Goal: Information Seeking & Learning: Learn about a topic

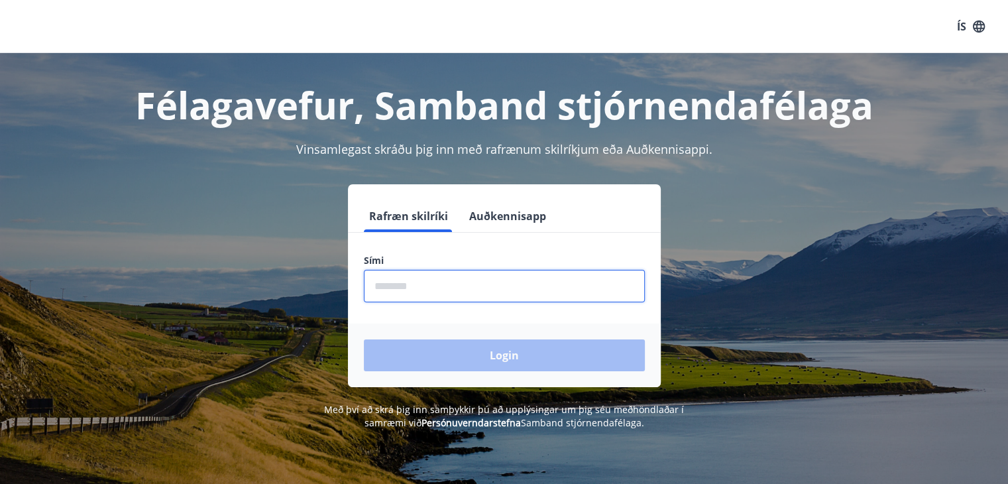
click at [606, 287] on input "phone" at bounding box center [504, 286] width 281 height 32
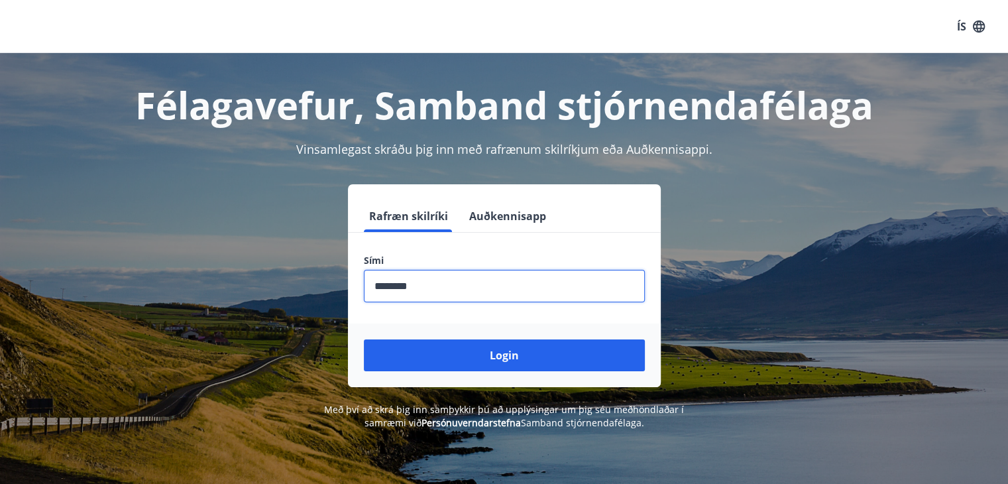
type input "********"
click at [364, 339] on button "Login" at bounding box center [504, 355] width 281 height 32
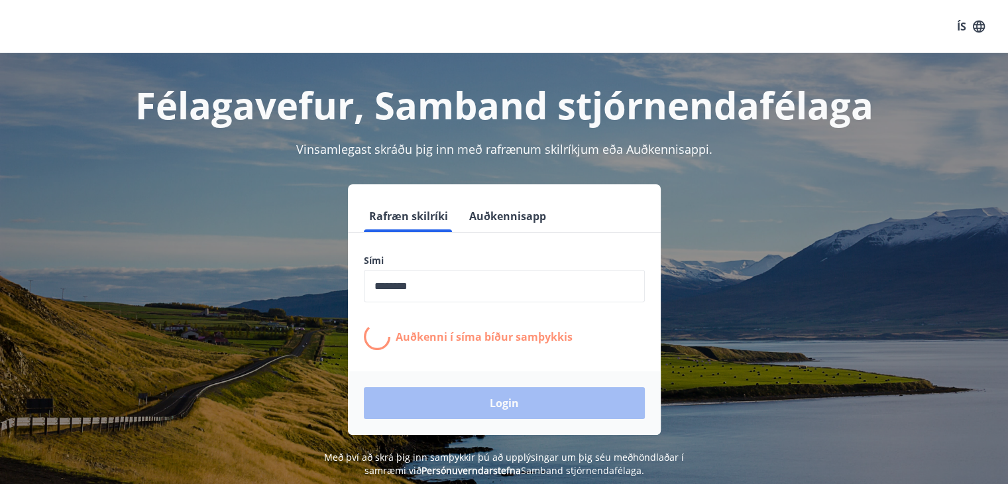
click at [870, 112] on h1 "Félagavefur, Samband stjórnendafélaga" at bounding box center [504, 105] width 923 height 50
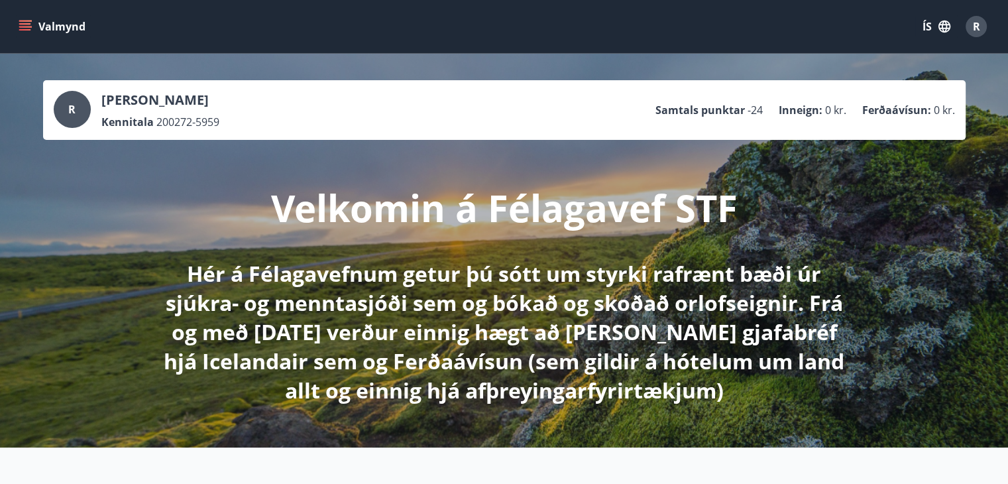
click at [23, 32] on icon "menu" at bounding box center [25, 26] width 13 height 13
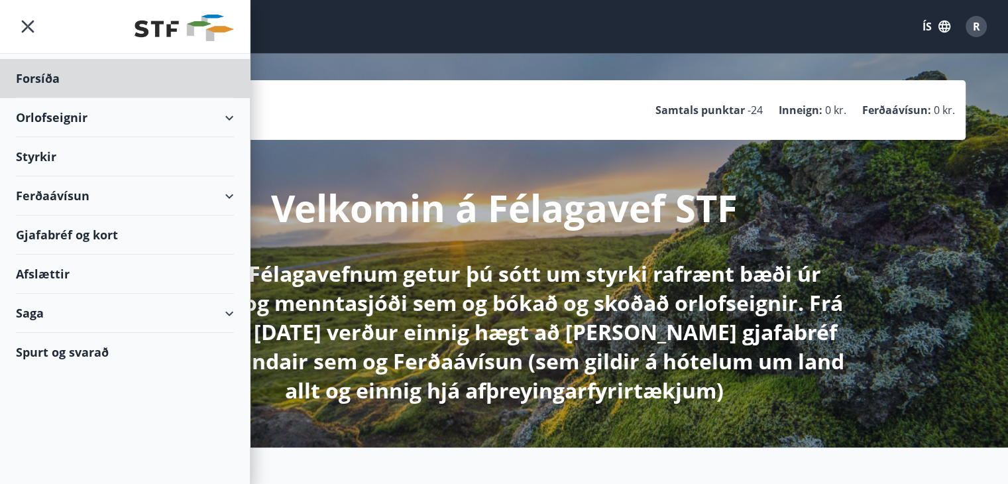
click at [59, 155] on div "Styrkir" at bounding box center [125, 156] width 218 height 39
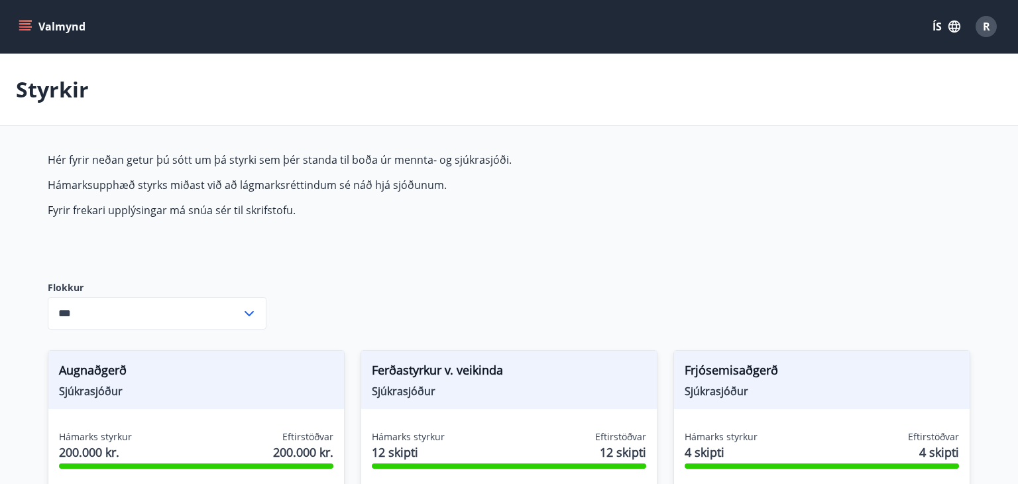
type input "***"
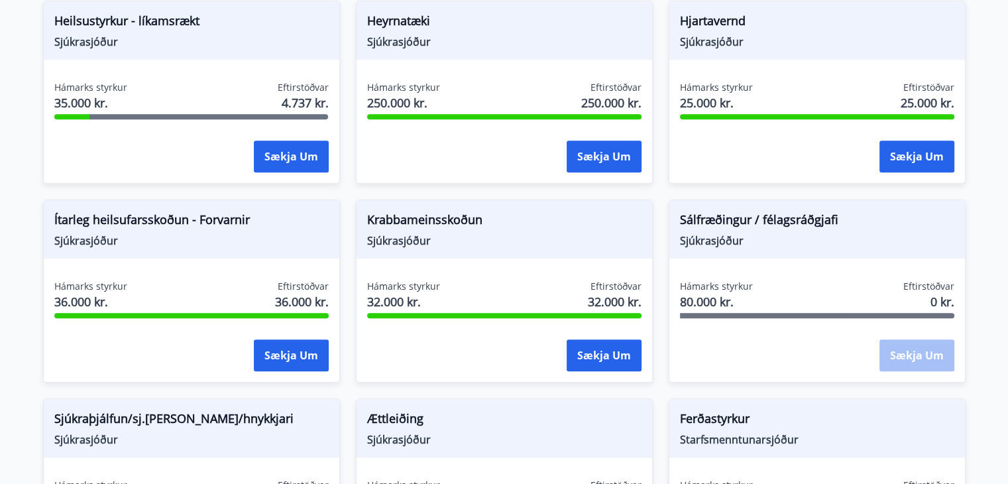
scroll to position [750, 0]
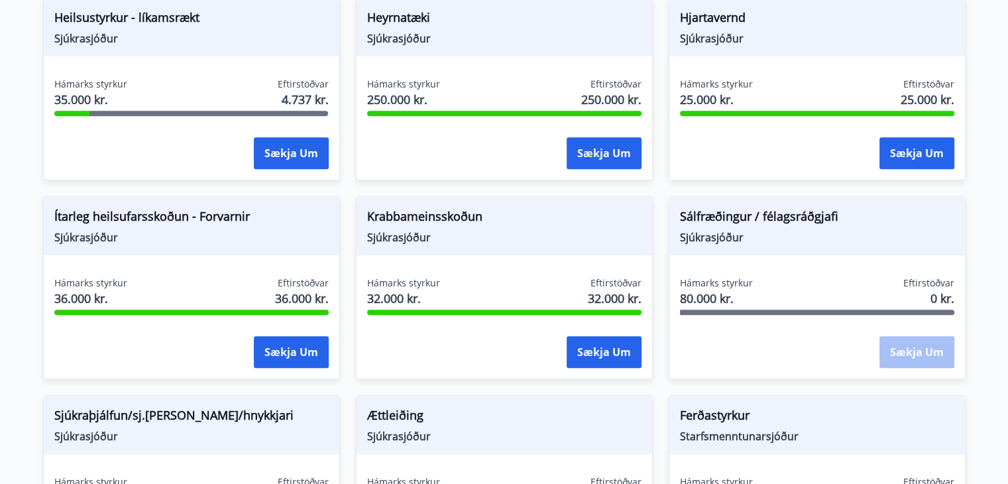
click at [762, 239] on span "Sjúkrasjóður" at bounding box center [817, 237] width 274 height 15
click at [740, 290] on span "80.000 kr." at bounding box center [716, 298] width 73 height 17
drag, startPoint x: 717, startPoint y: 227, endPoint x: 771, endPoint y: 243, distance: 56.0
click at [771, 243] on div "Sálfræðingur / félagsráðgjafi Sjúkrasjóður" at bounding box center [817, 226] width 296 height 58
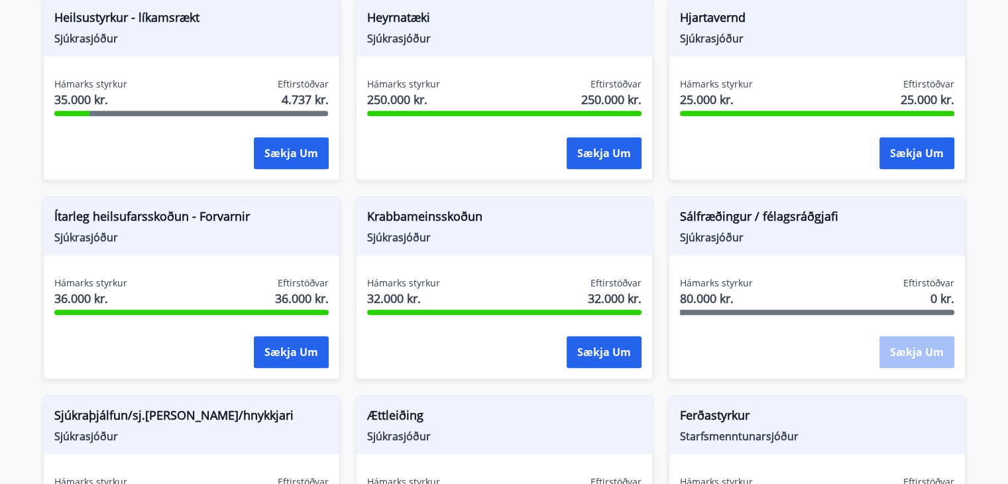
click at [771, 243] on div "Sálfræðingur / félagsráðgjafi Sjúkrasjóður" at bounding box center [817, 226] width 296 height 58
click at [842, 314] on div "Hámarks styrkur 80.000 kr. Eftirstöðvar 0 kr. Sækja um" at bounding box center [817, 324] width 296 height 97
drag, startPoint x: 873, startPoint y: 235, endPoint x: 1017, endPoint y: 266, distance: 147.7
click at [1008, 266] on html "Valmynd ÍS R Styrkir Hér fyrir neðan getur þú sótt um þá styrki sem þér standa …" at bounding box center [504, 76] width 1008 height 1652
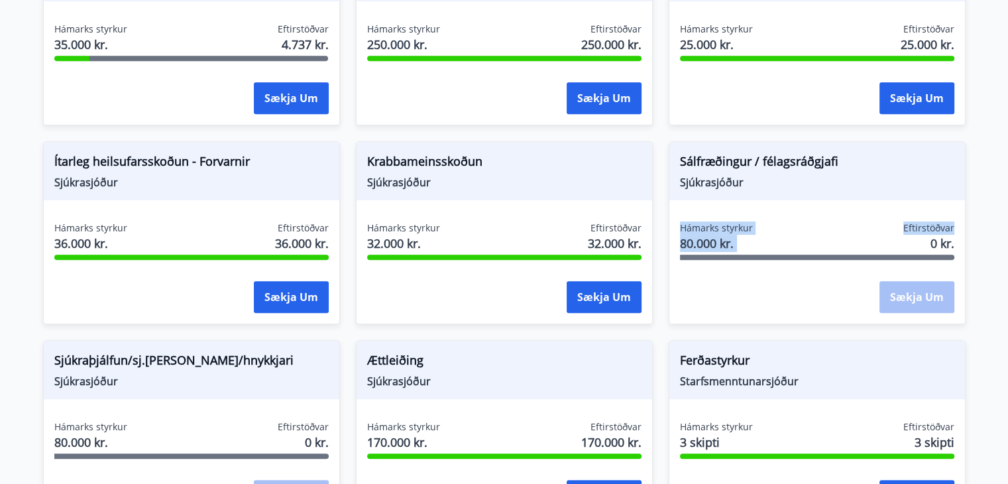
scroll to position [818, 0]
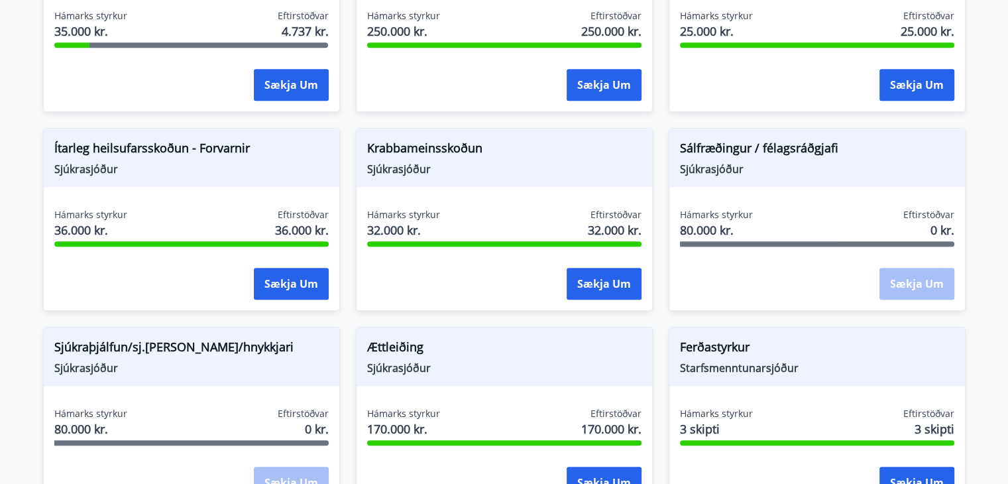
click at [843, 241] on div at bounding box center [817, 243] width 274 height 5
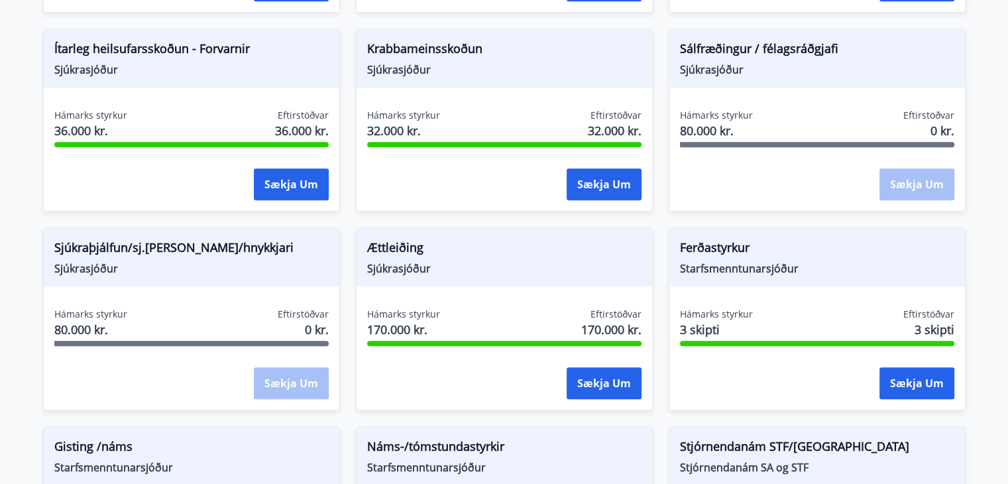
scroll to position [922, 0]
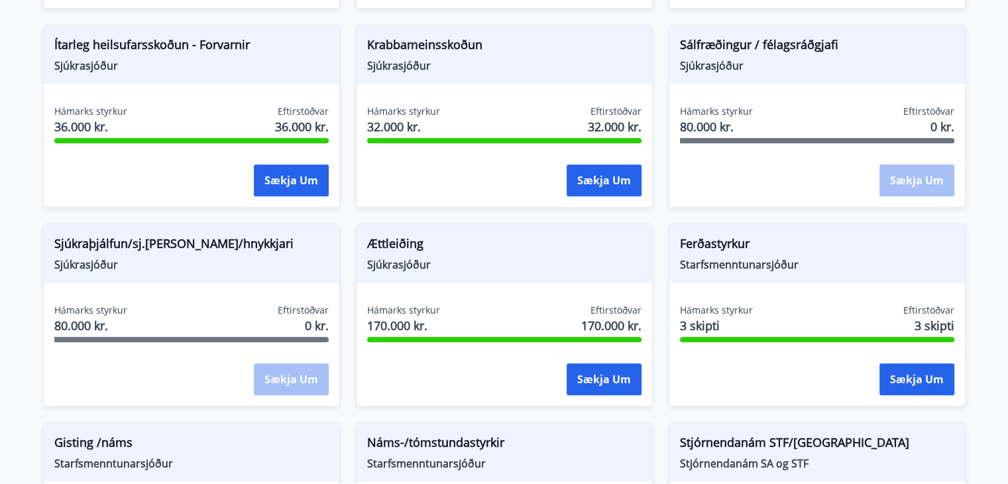
click at [899, 292] on div "Ferðastyrkur Starfsmenntunarsjóður Hámarks styrkur 3 skipti Eftirstöðvar 3 skip…" at bounding box center [817, 314] width 297 height 183
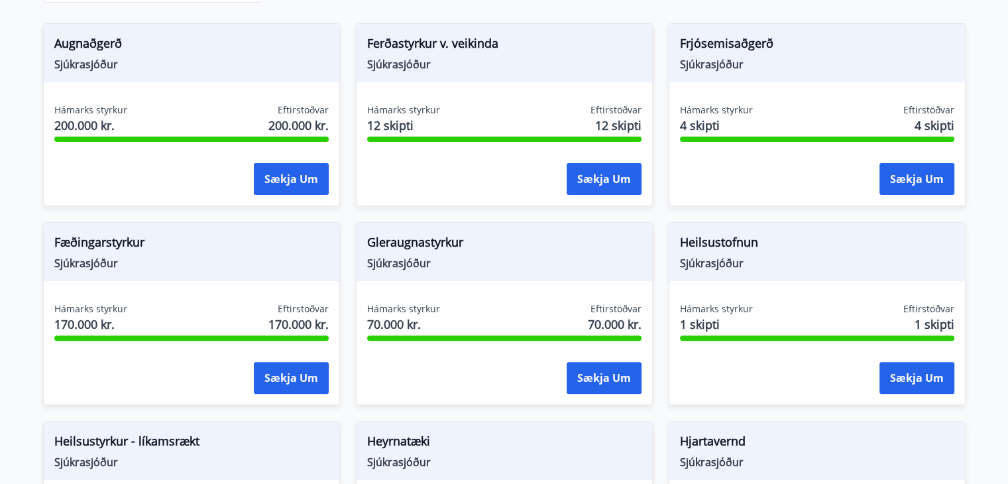
scroll to position [0, 0]
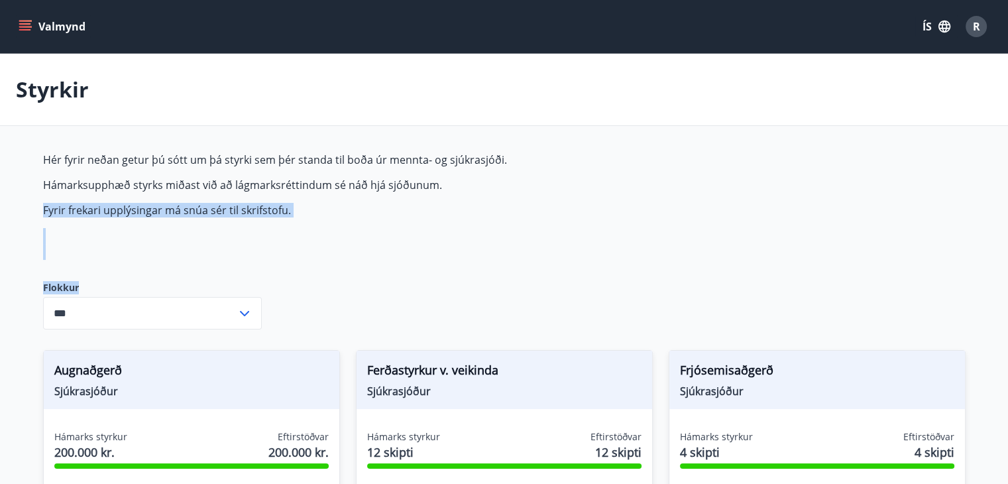
drag, startPoint x: 286, startPoint y: 274, endPoint x: 991, endPoint y: 178, distance: 711.7
